Goal: Check status

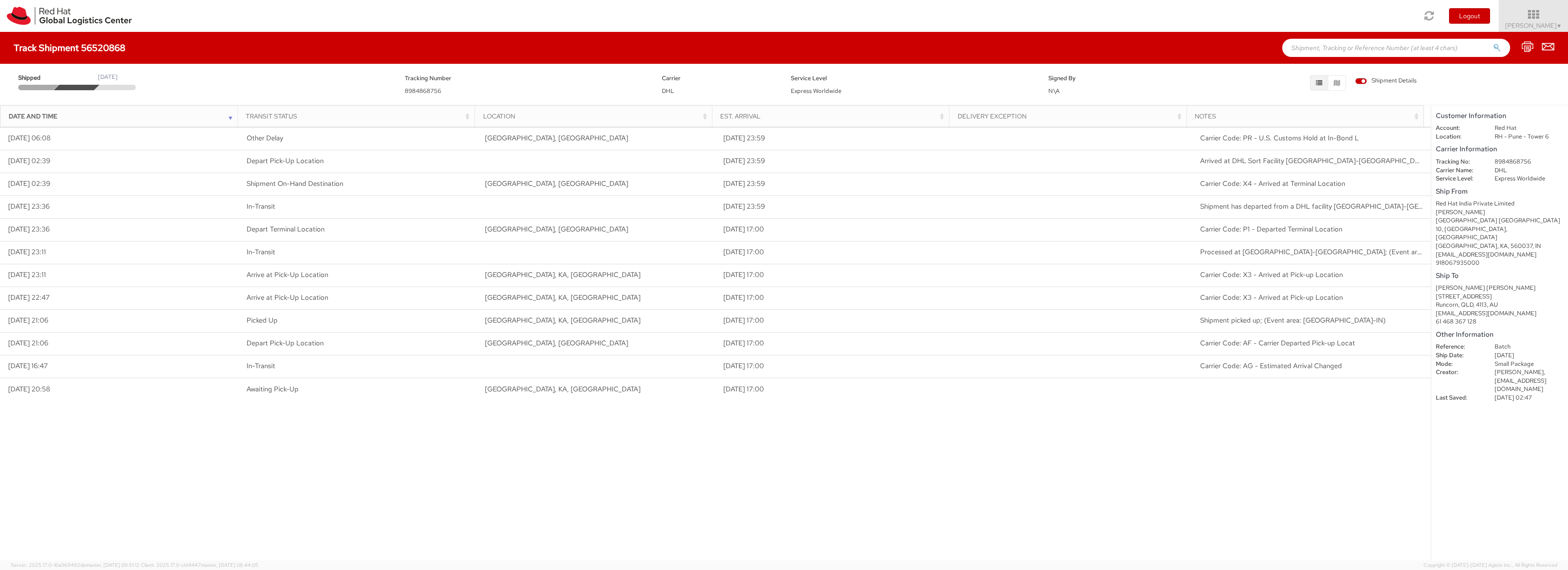
click at [540, 503] on div "Loading tracking information. Please, wait... Date and Time Transit Status Loca…" at bounding box center [715, 343] width 1431 height 433
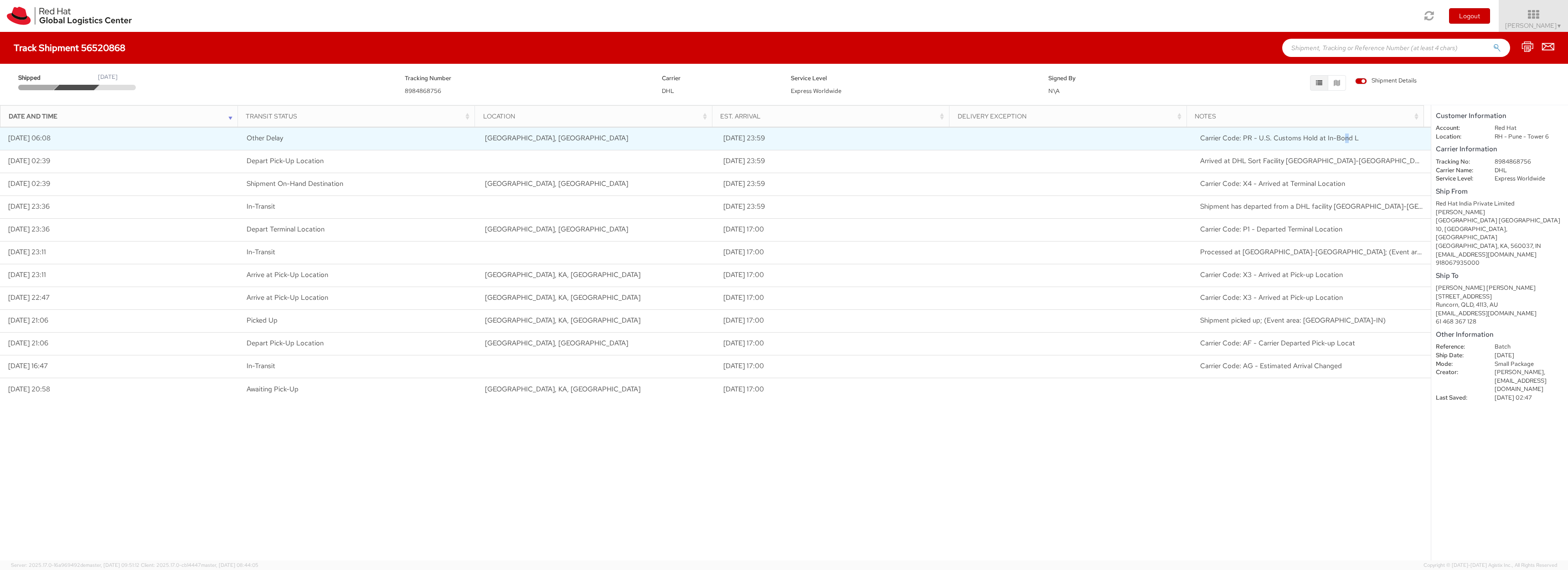
click at [1339, 141] on span "Carrier Code: PR - U.S. Customs Hold at In-Bond L" at bounding box center [1279, 137] width 159 height 9
click at [1331, 139] on span "Carrier Code: PR - U.S. Customs Hold at In-Bond L" at bounding box center [1279, 137] width 159 height 9
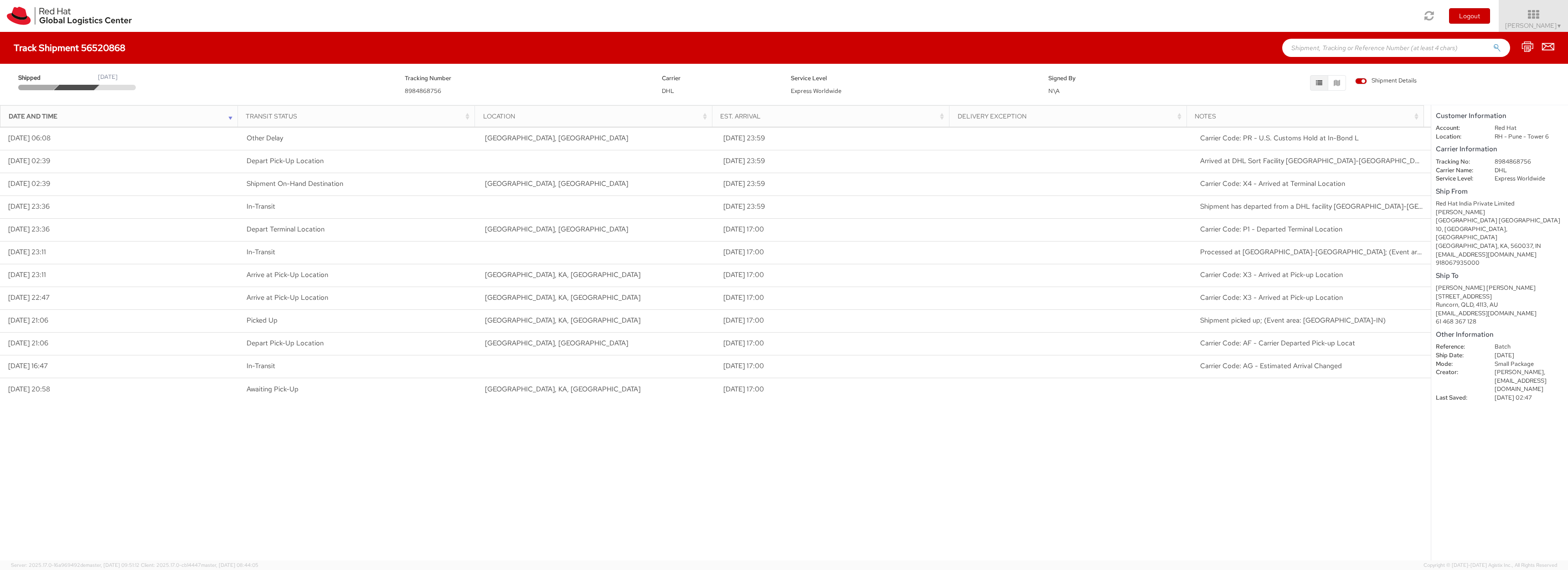
click at [1270, 480] on div "Loading tracking information. Please, wait... Date and Time Transit Status Loca…" at bounding box center [715, 343] width 1431 height 433
click at [956, 490] on div "Loading tracking information. Please, wait... Date and Time Transit Status Loca…" at bounding box center [715, 343] width 1431 height 433
